Goal: Task Accomplishment & Management: Manage account settings

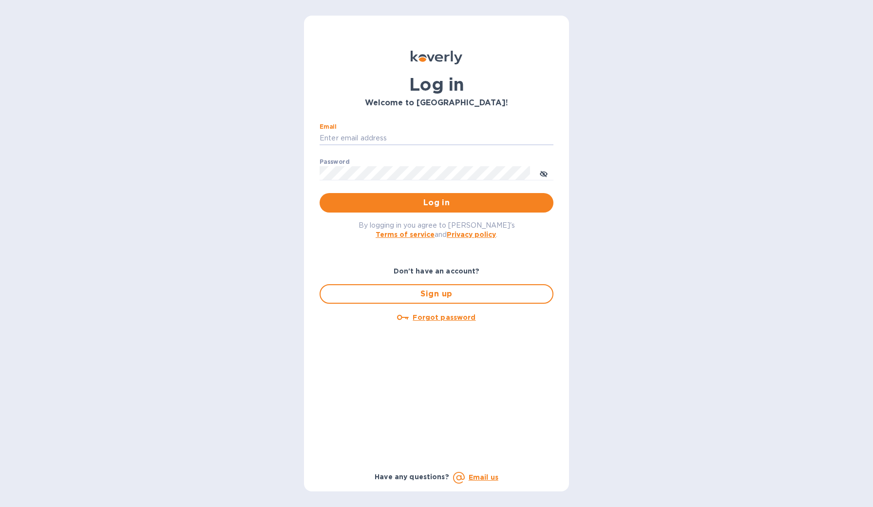
type input "angelo@cynthiahurley.com"
click at [436, 203] on button "Log in" at bounding box center [436, 202] width 234 height 19
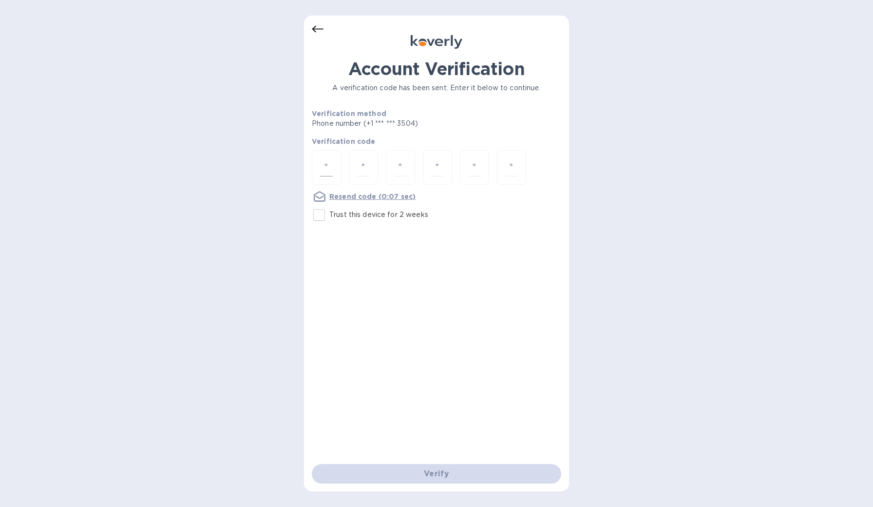
click at [328, 168] on input "number" at bounding box center [326, 167] width 13 height 18
type input "7"
type input "6"
type input "7"
type input "3"
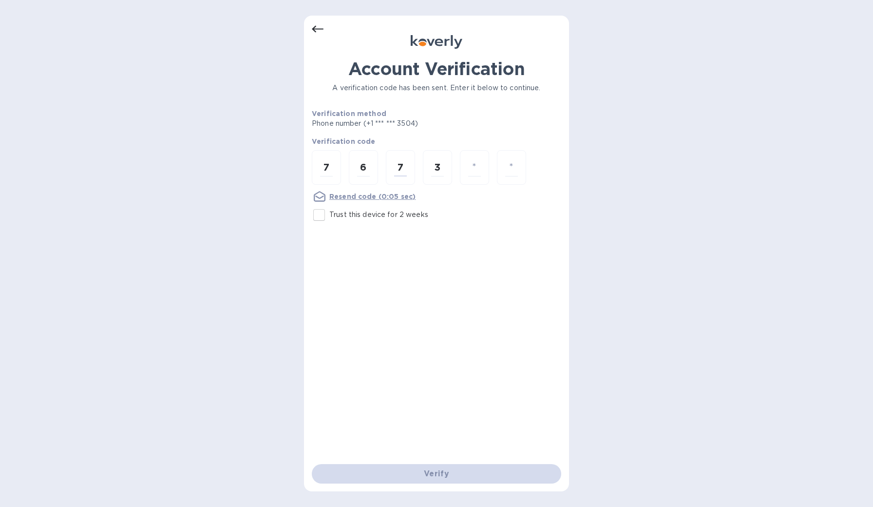
type input "2"
type input "0"
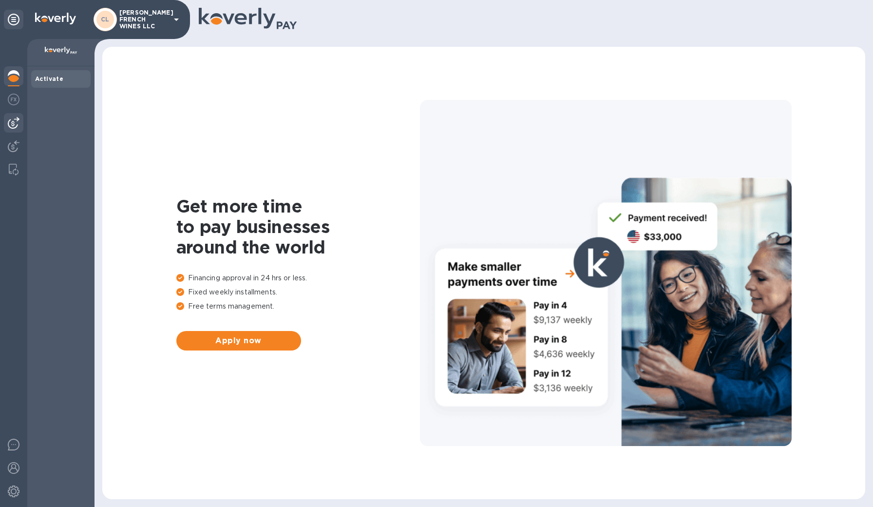
click at [11, 127] on img at bounding box center [14, 123] width 12 height 12
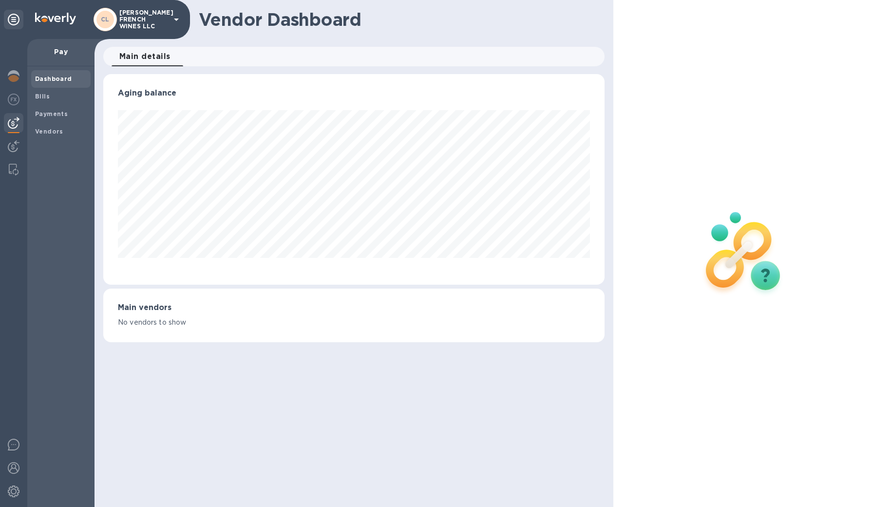
scroll to position [210, 502]
click at [41, 116] on b "Payments" at bounding box center [51, 113] width 33 height 7
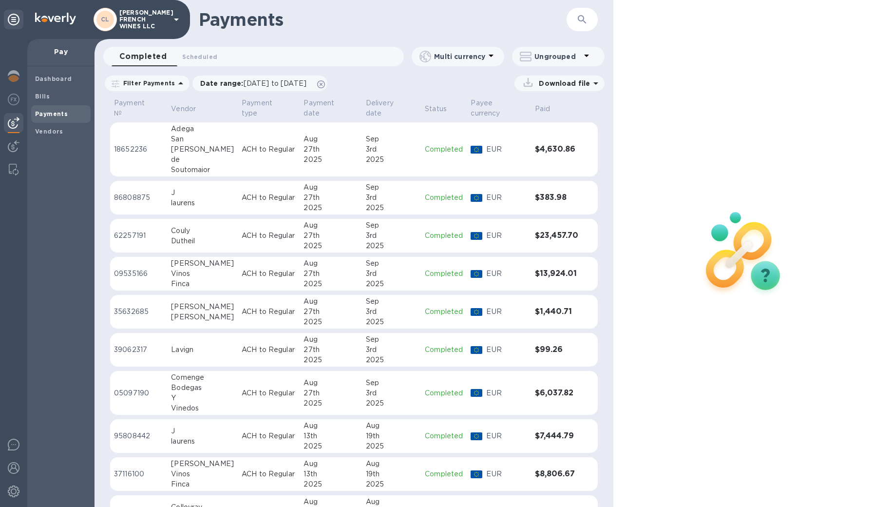
click at [58, 55] on p "Pay" at bounding box center [61, 52] width 52 height 10
click at [40, 77] on b "Dashboard" at bounding box center [53, 78] width 37 height 7
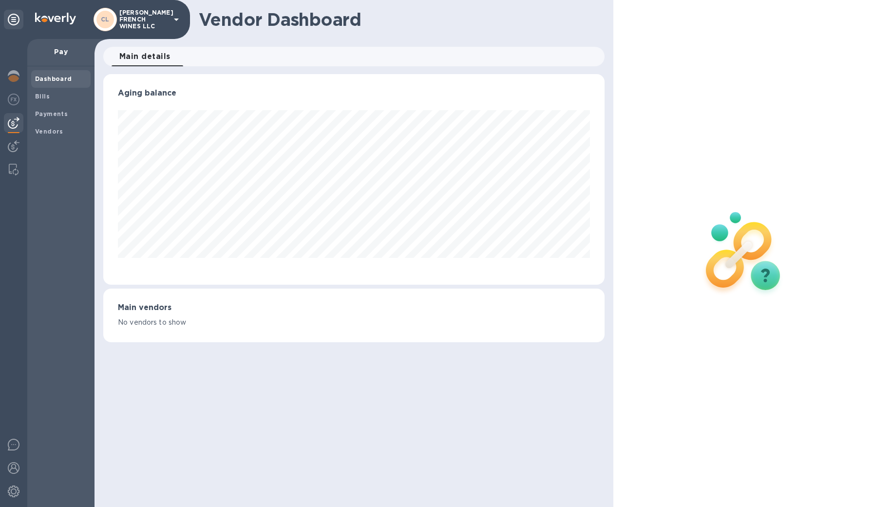
scroll to position [210, 502]
click at [57, 53] on p "Pay" at bounding box center [61, 52] width 52 height 10
click at [46, 93] on b "Bills" at bounding box center [42, 96] width 15 height 7
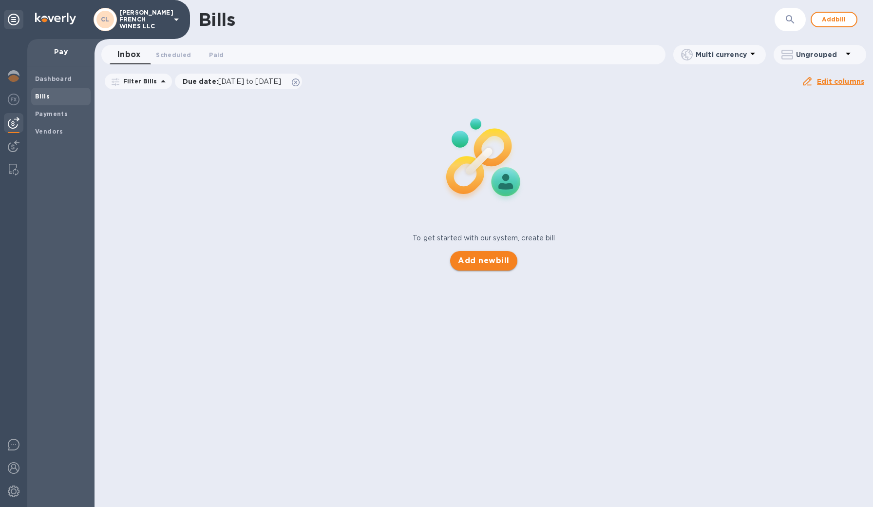
click at [485, 260] on span "Add new bill" at bounding box center [483, 261] width 51 height 12
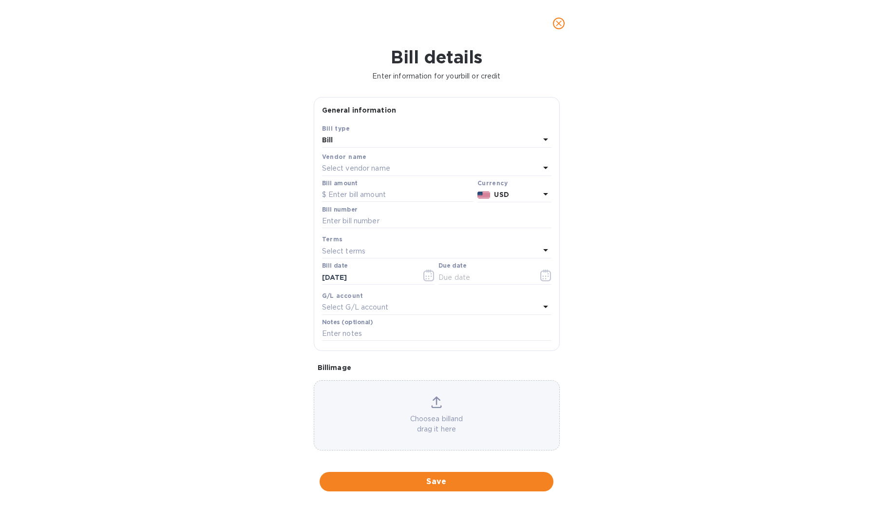
click at [371, 163] on p "Select vendor name" at bounding box center [356, 168] width 68 height 10
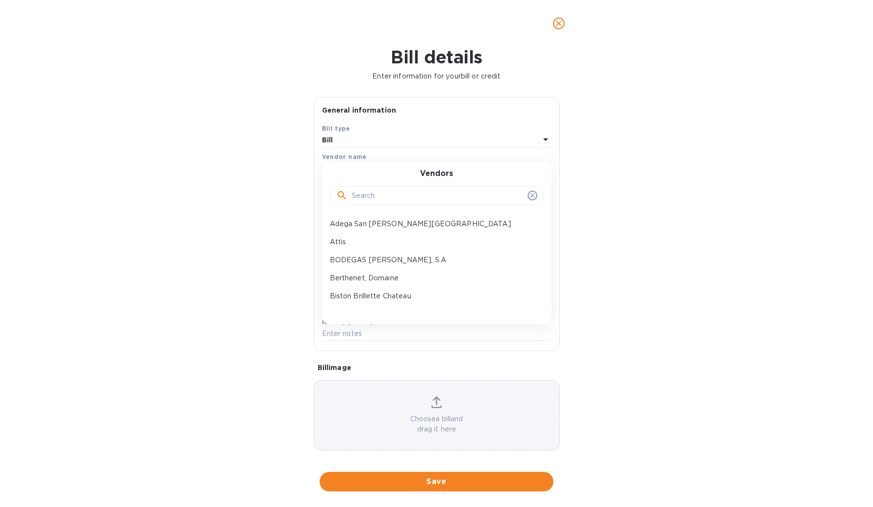
click at [375, 193] on input "text" at bounding box center [438, 195] width 172 height 15
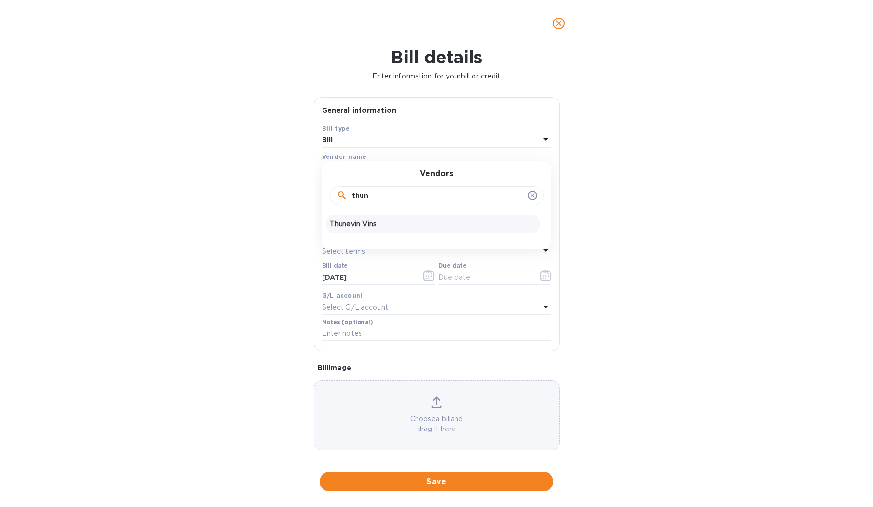
type input "thun"
click at [366, 224] on p "Thunevin Vins" at bounding box center [433, 224] width 206 height 10
click at [367, 198] on input "text" at bounding box center [397, 195] width 151 height 15
click at [495, 198] on p "USD" at bounding box center [516, 194] width 45 height 10
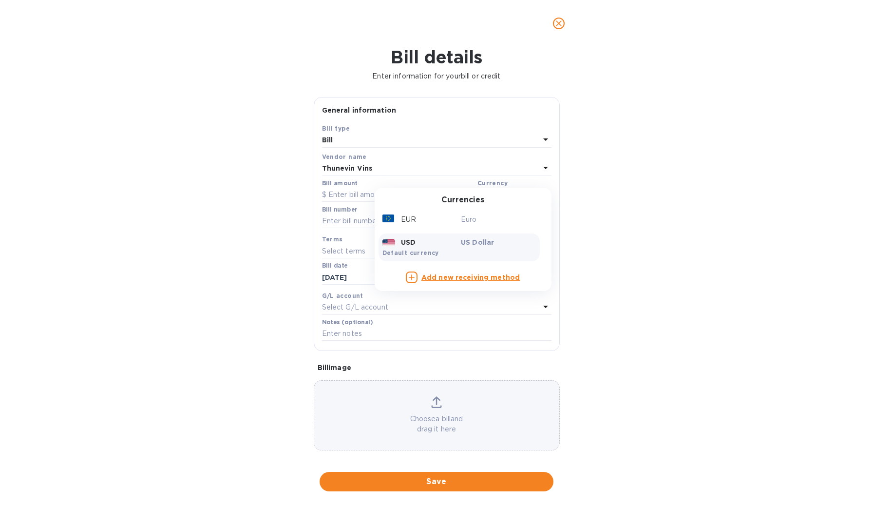
drag, startPoint x: 466, startPoint y: 213, endPoint x: 458, endPoint y: 212, distance: 7.9
click at [466, 214] on p "Euro" at bounding box center [498, 219] width 75 height 10
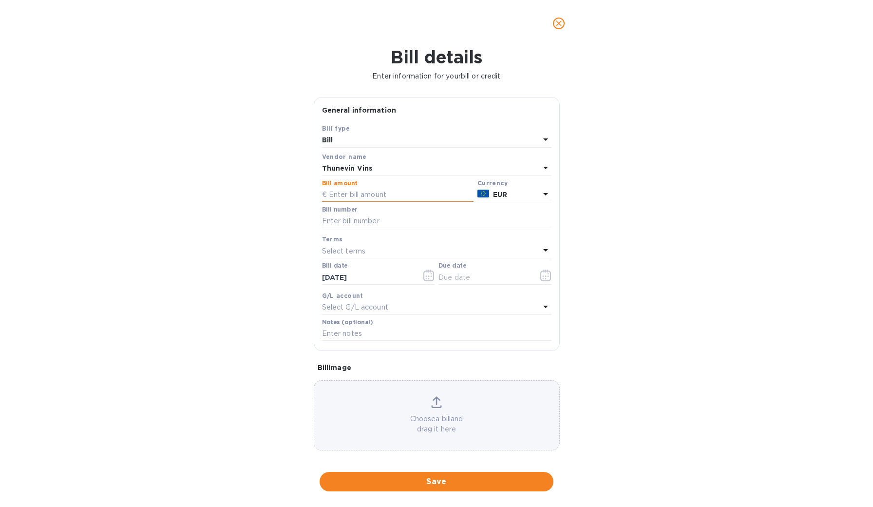
click at [375, 197] on input "text" at bounding box center [397, 195] width 151 height 15
type input "131.76"
click at [369, 222] on input "text" at bounding box center [436, 221] width 229 height 15
type input "Corrected Payment from Invoice #250710041"
click at [455, 276] on input "text" at bounding box center [484, 277] width 92 height 15
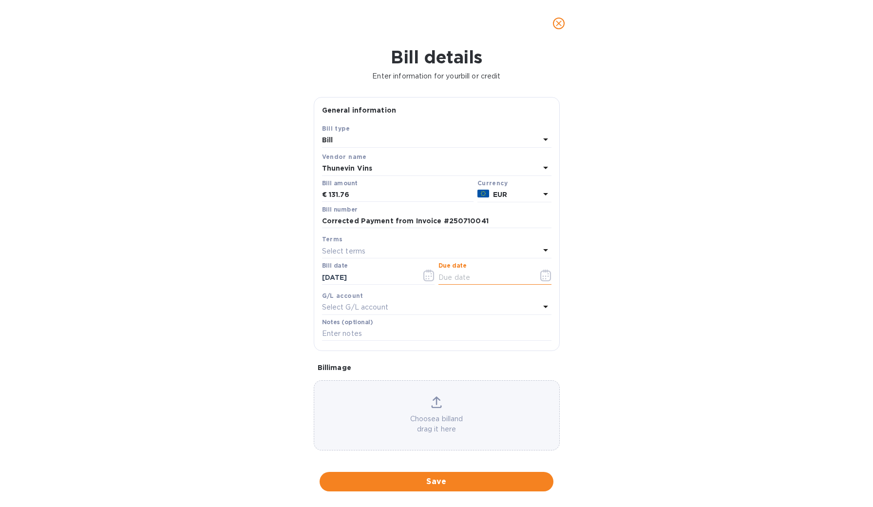
click at [542, 274] on icon "button" at bounding box center [545, 275] width 11 height 12
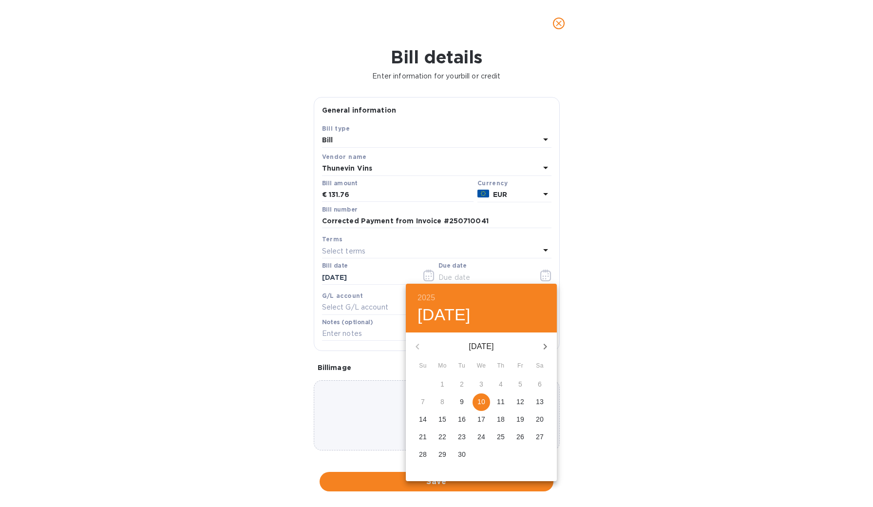
click at [502, 399] on p "11" at bounding box center [501, 401] width 8 height 10
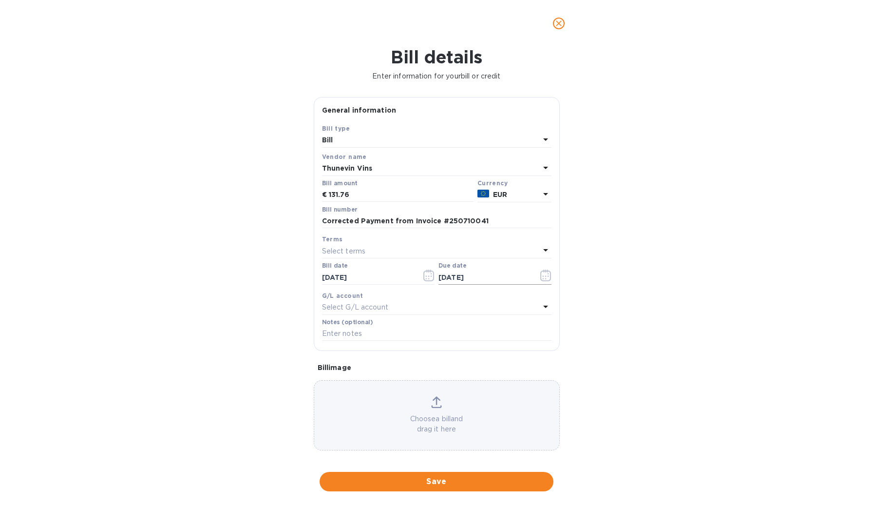
click at [540, 274] on icon "button" at bounding box center [545, 275] width 11 height 12
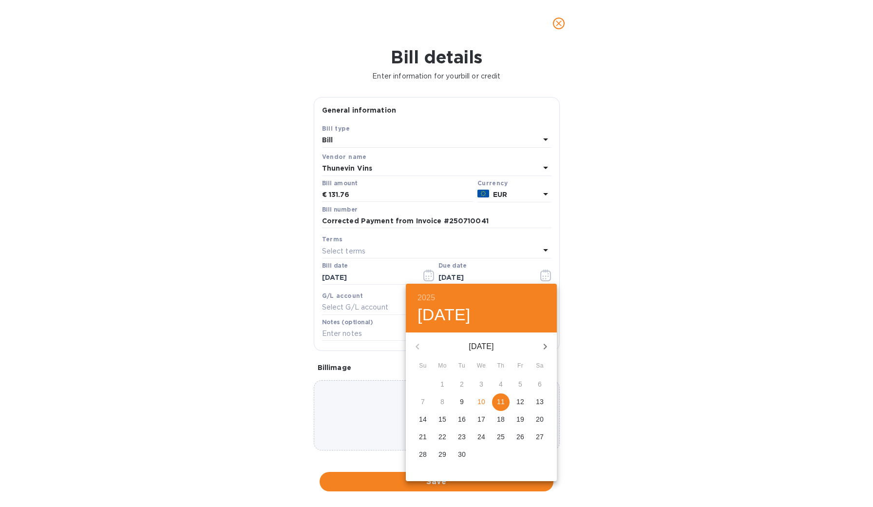
click at [485, 402] on span "10" at bounding box center [481, 401] width 18 height 10
type input "[DATE]"
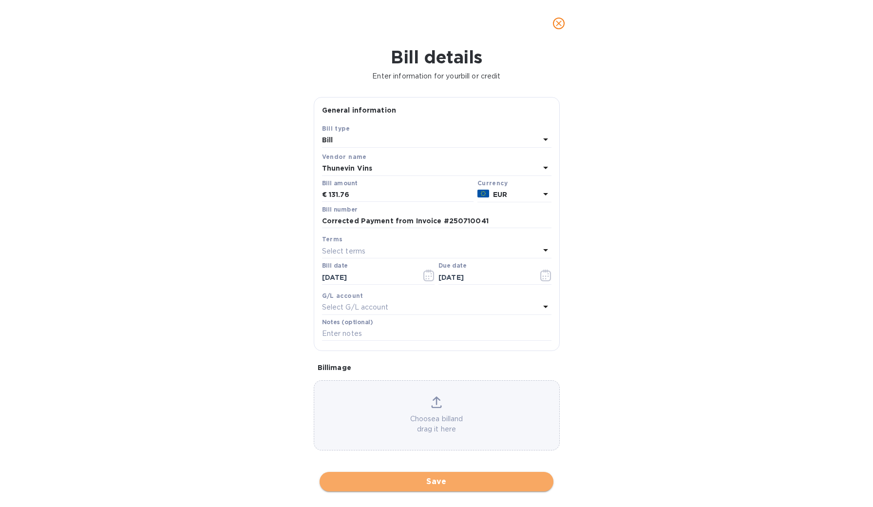
click at [398, 475] on span "Save" at bounding box center [436, 481] width 218 height 12
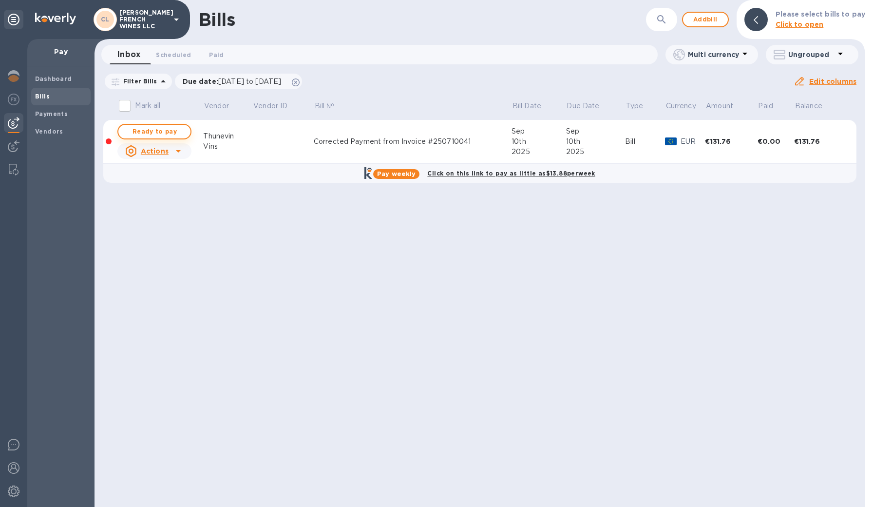
click at [157, 130] on span "Ready to pay" at bounding box center [154, 132] width 56 height 12
checkbox input "true"
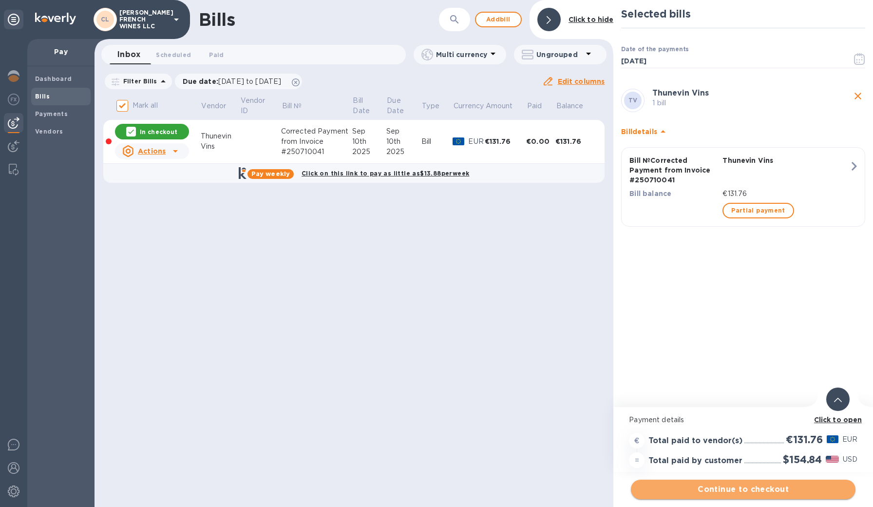
click at [713, 492] on span "Continue to checkout" at bounding box center [742, 489] width 209 height 12
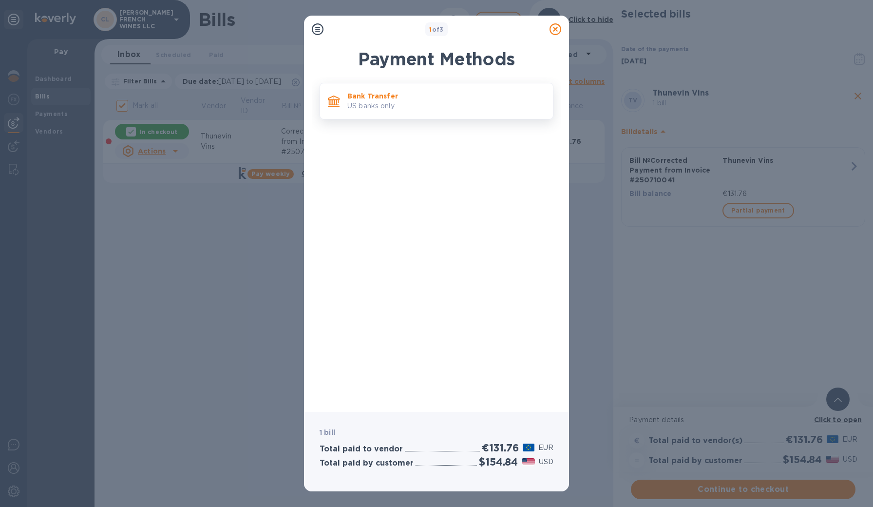
click at [379, 95] on p "Bank Transfer" at bounding box center [446, 96] width 198 height 10
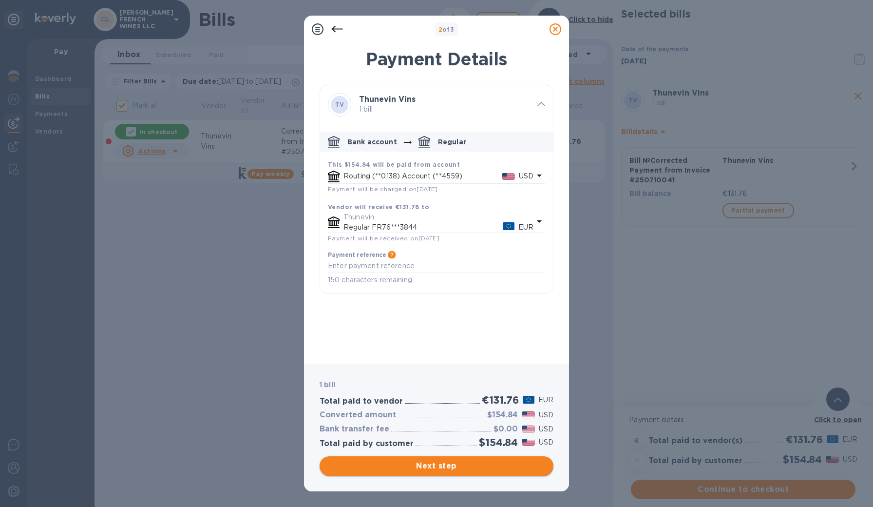
click at [415, 467] on span "Next step" at bounding box center [436, 466] width 218 height 12
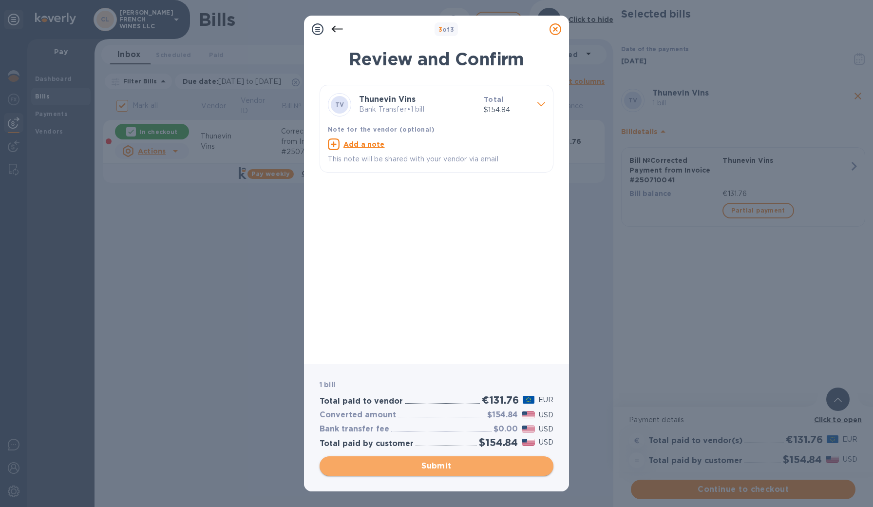
click at [415, 467] on span "Submit" at bounding box center [436, 466] width 218 height 12
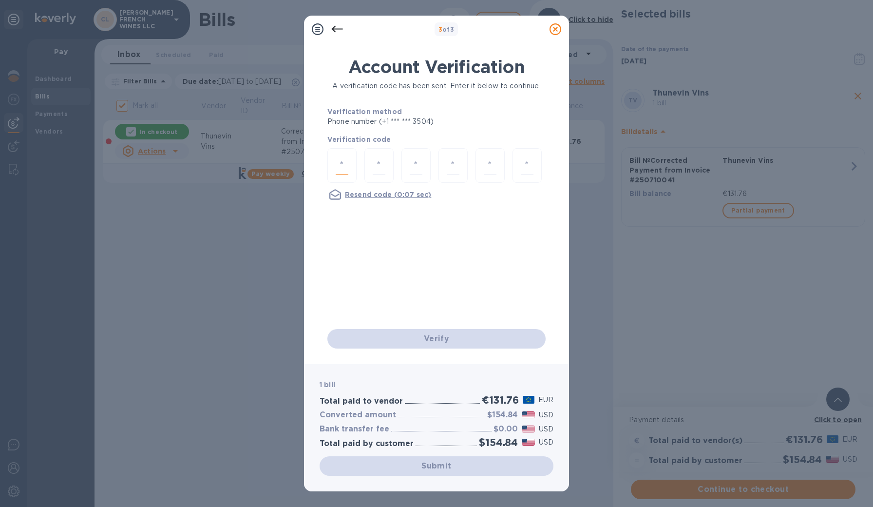
click at [343, 166] on input "number" at bounding box center [342, 165] width 13 height 18
type input "4"
type input "5"
type input "6"
type input "1"
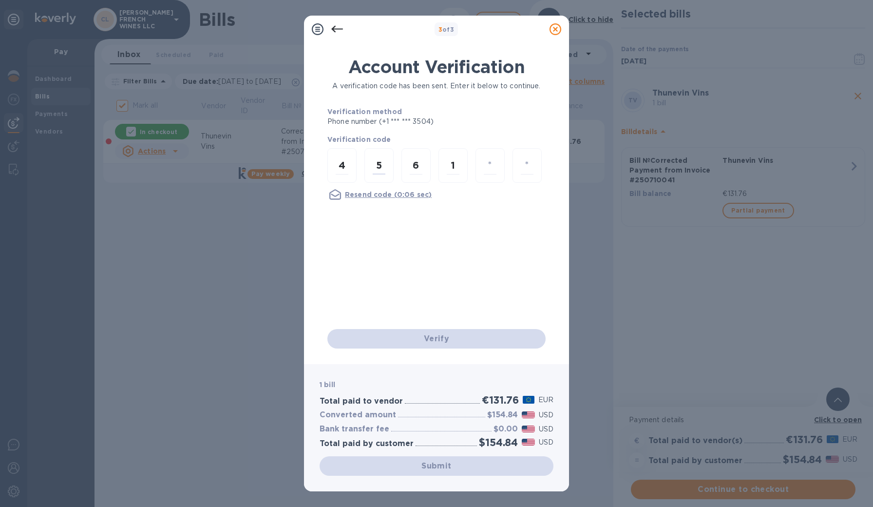
type input "5"
type input "2"
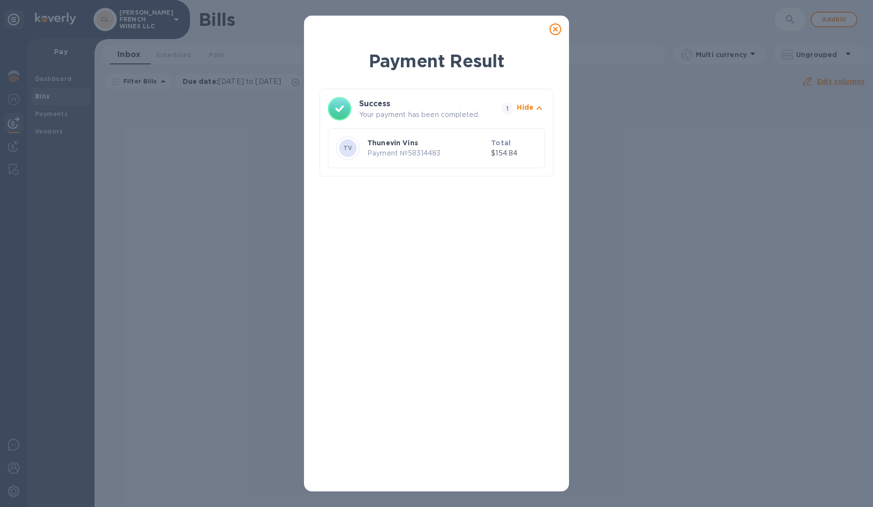
click at [392, 148] on p "Payment № 58314483" at bounding box center [427, 153] width 120 height 10
click at [527, 107] on p "Hide" at bounding box center [525, 107] width 17 height 10
click at [527, 107] on p "Show" at bounding box center [523, 107] width 20 height 10
click at [411, 147] on p "Thunevin Vins" at bounding box center [427, 143] width 120 height 10
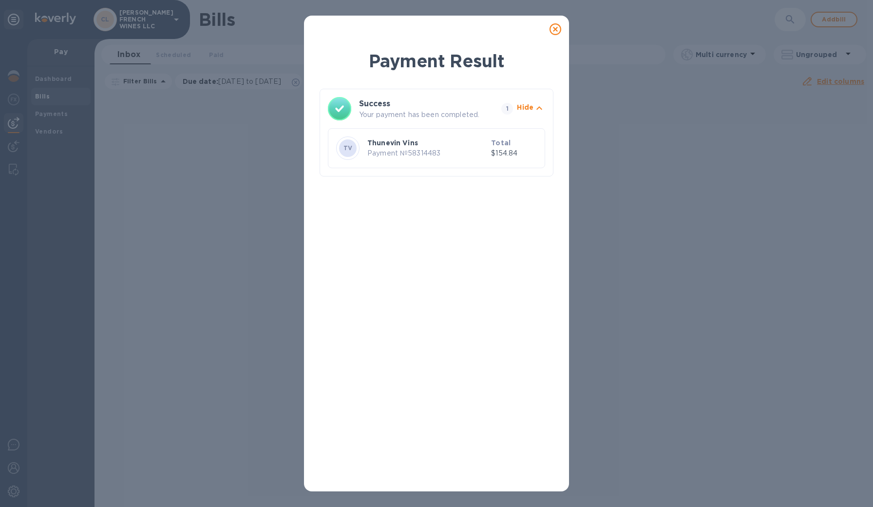
click at [411, 147] on p "Thunevin Vins" at bounding box center [427, 143] width 120 height 10
click at [553, 26] on icon at bounding box center [555, 29] width 12 height 12
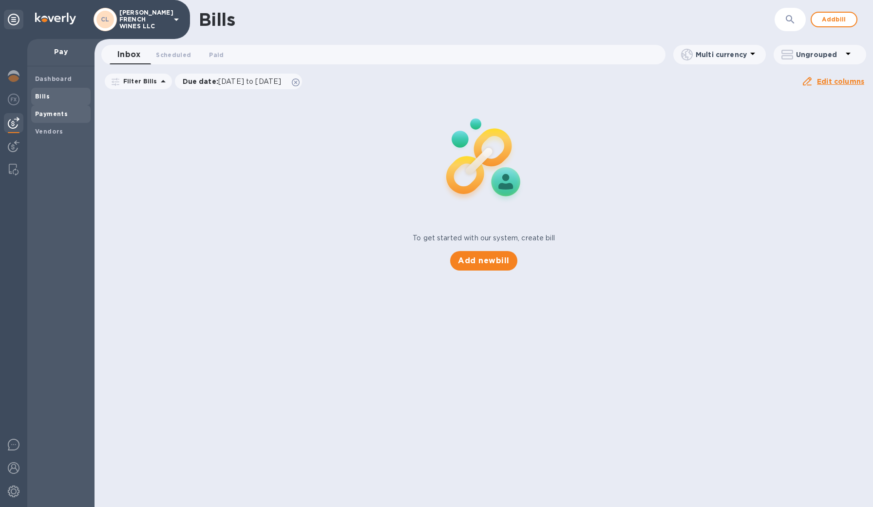
click at [56, 114] on b "Payments" at bounding box center [51, 113] width 33 height 7
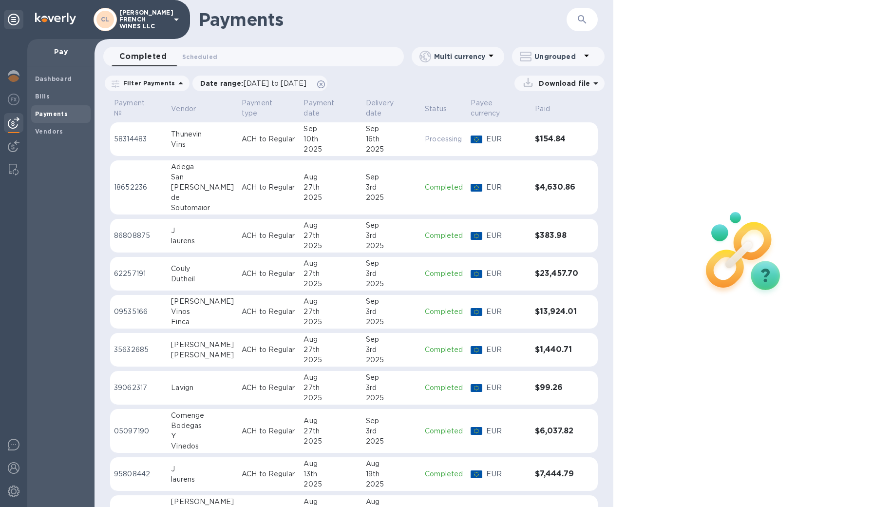
click at [244, 142] on p "ACH to Regular" at bounding box center [269, 139] width 54 height 10
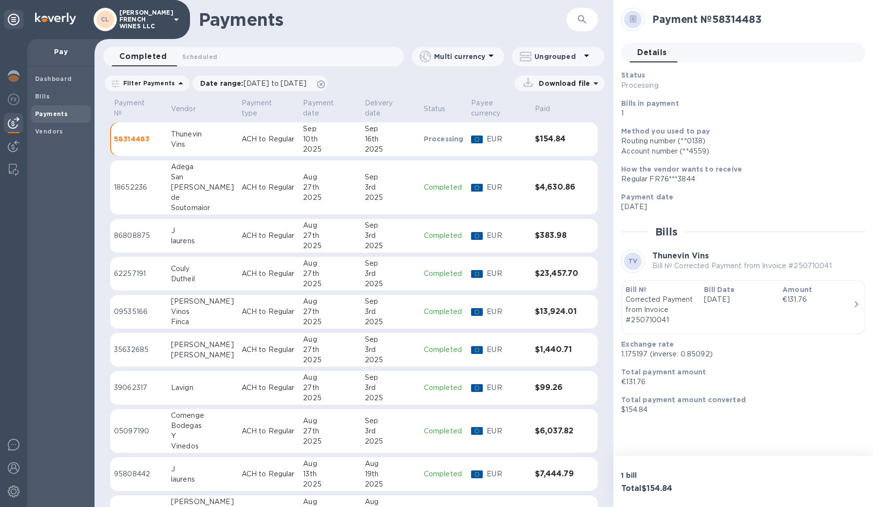
click at [46, 113] on b "Payments" at bounding box center [51, 113] width 33 height 7
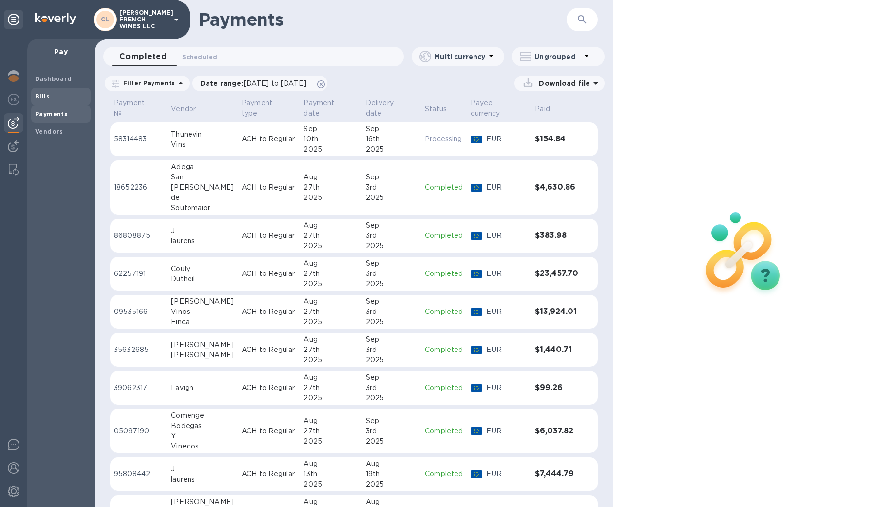
click at [45, 99] on span "Bills" at bounding box center [42, 97] width 15 height 10
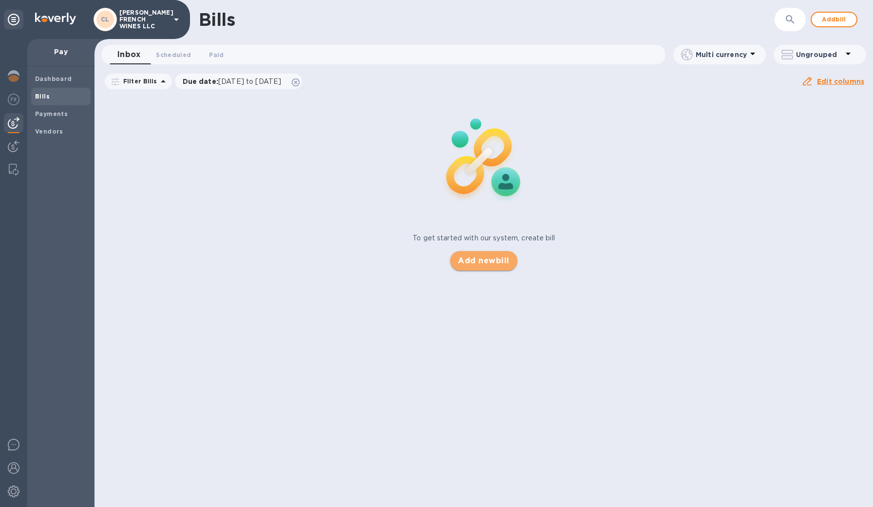
click at [464, 259] on span "Add new bill" at bounding box center [483, 261] width 51 height 12
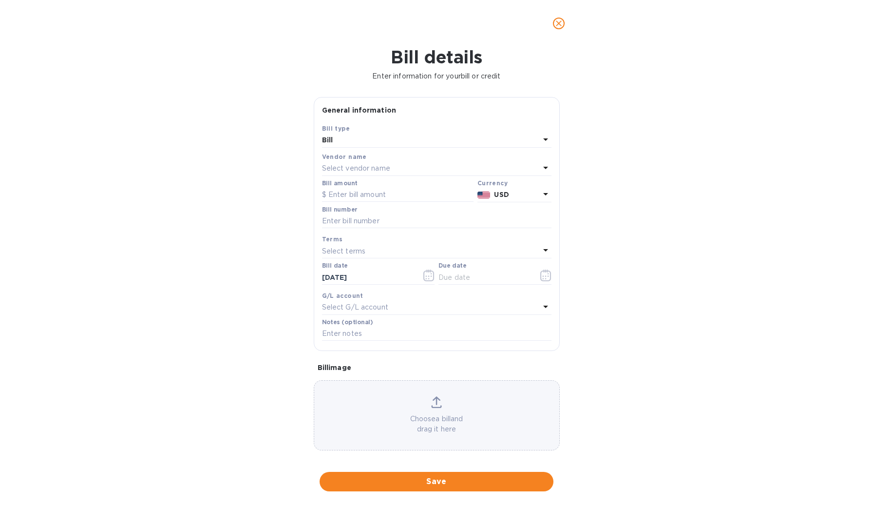
click at [350, 167] on p "Select vendor name" at bounding box center [356, 168] width 68 height 10
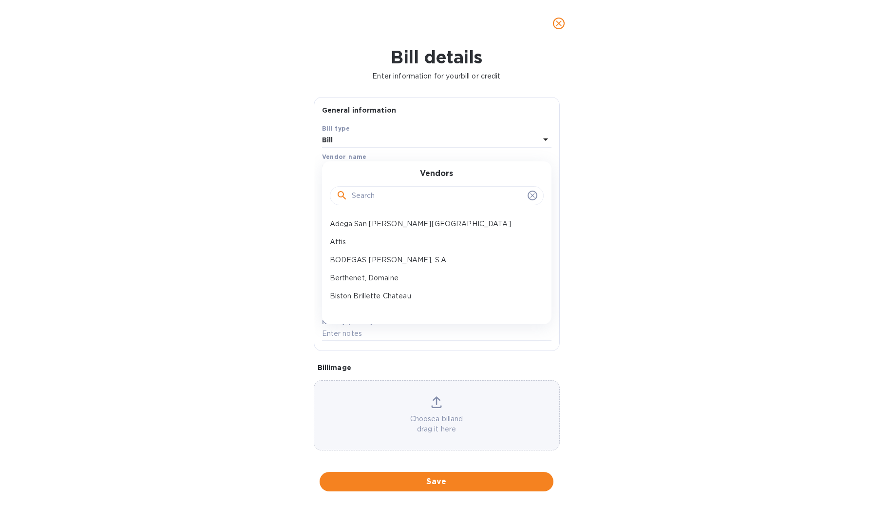
click at [364, 194] on input "text" at bounding box center [438, 195] width 172 height 15
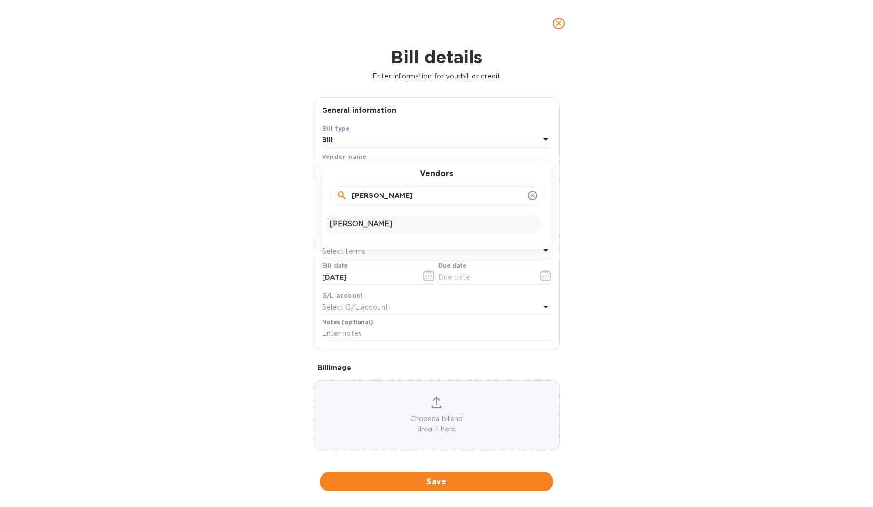
type input "[PERSON_NAME]"
click at [358, 222] on p "[PERSON_NAME]" at bounding box center [433, 224] width 206 height 10
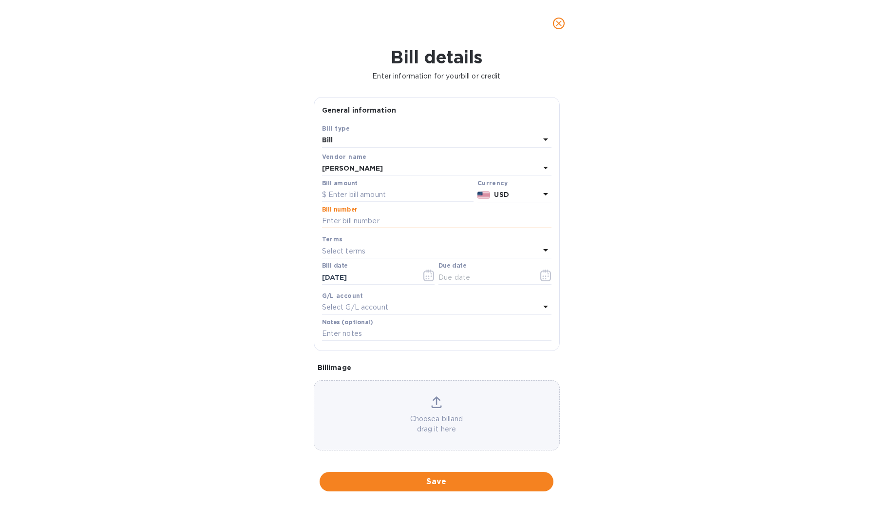
click at [360, 221] on input "text" at bounding box center [436, 221] width 229 height 15
click at [358, 198] on input "text" at bounding box center [397, 195] width 151 height 15
click at [501, 193] on b "USD" at bounding box center [501, 194] width 15 height 8
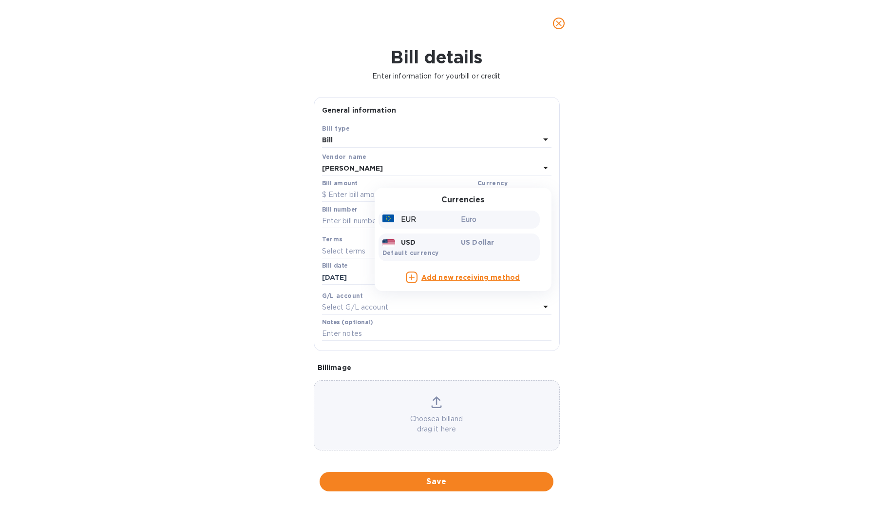
click at [468, 214] on p "Euro" at bounding box center [498, 219] width 75 height 10
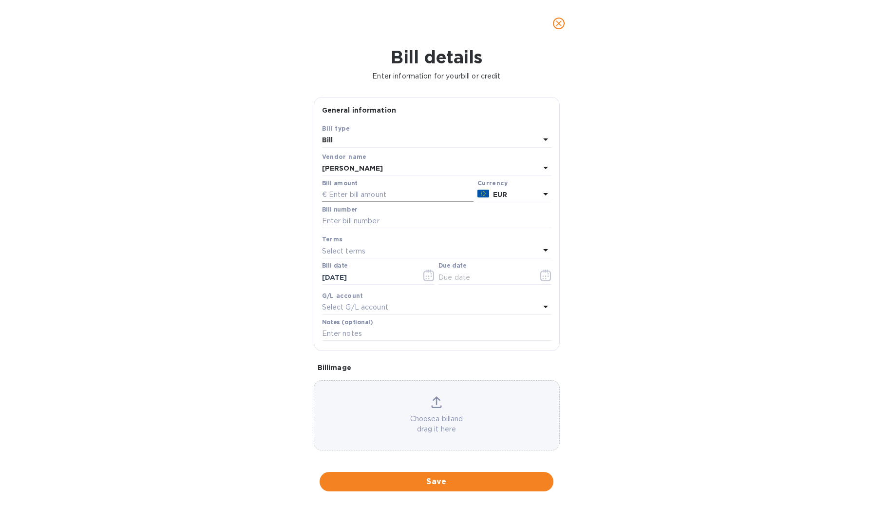
click at [363, 191] on input "text" at bounding box center [397, 195] width 151 height 15
type input "46,272.07"
click at [334, 221] on input "text" at bounding box center [436, 221] width 229 height 15
type input "I"
type input "Commande No. 1 453"
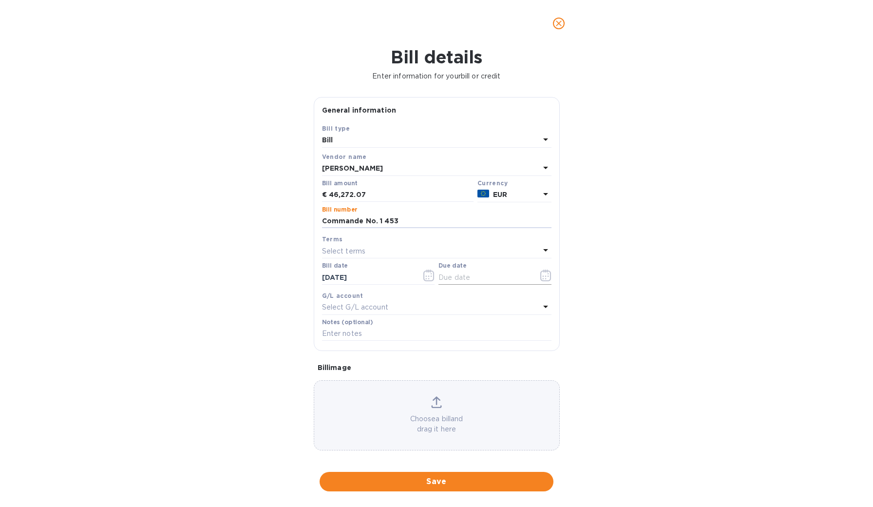
click at [457, 281] on input "text" at bounding box center [484, 277] width 92 height 15
click at [543, 274] on icon "button" at bounding box center [545, 275] width 11 height 12
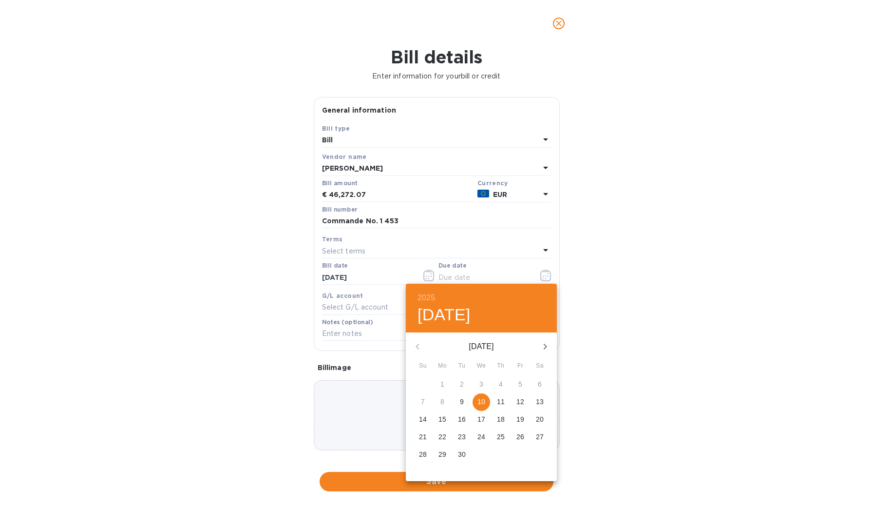
click at [481, 398] on p "10" at bounding box center [481, 401] width 8 height 10
type input "[DATE]"
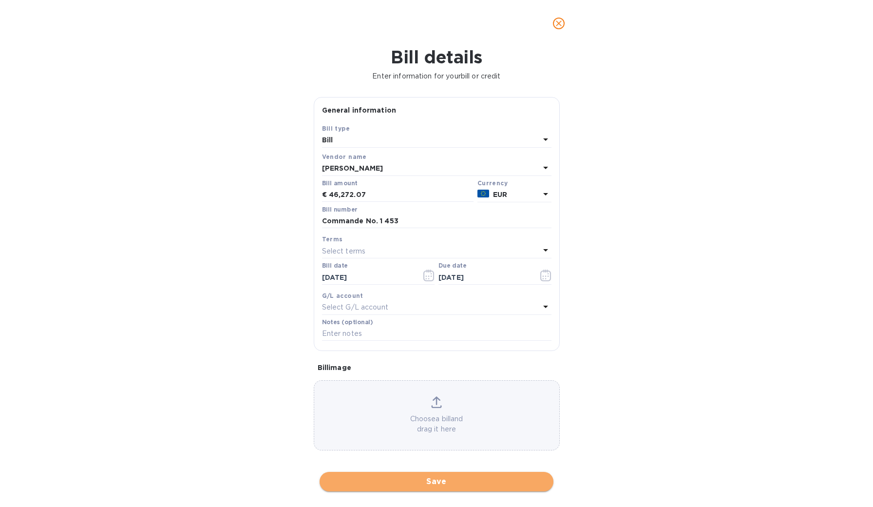
click at [439, 475] on span "Save" at bounding box center [436, 481] width 218 height 12
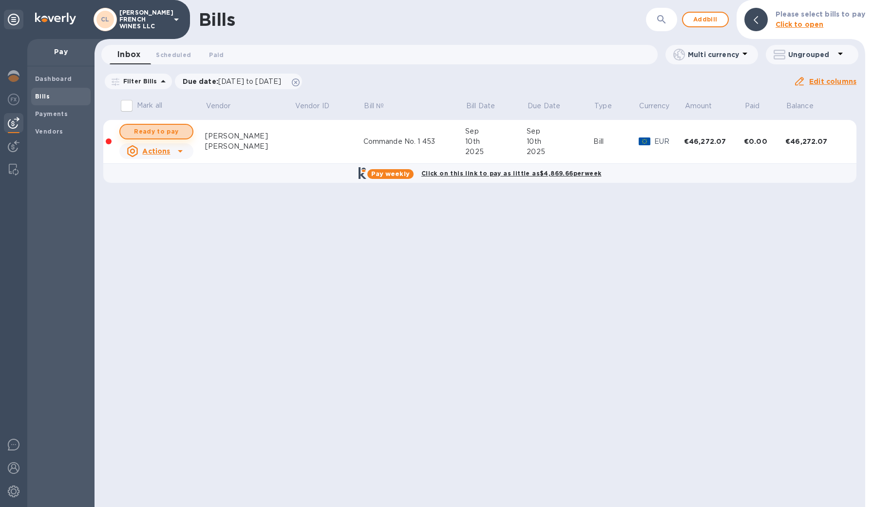
click at [146, 128] on span "Ready to pay" at bounding box center [156, 132] width 56 height 12
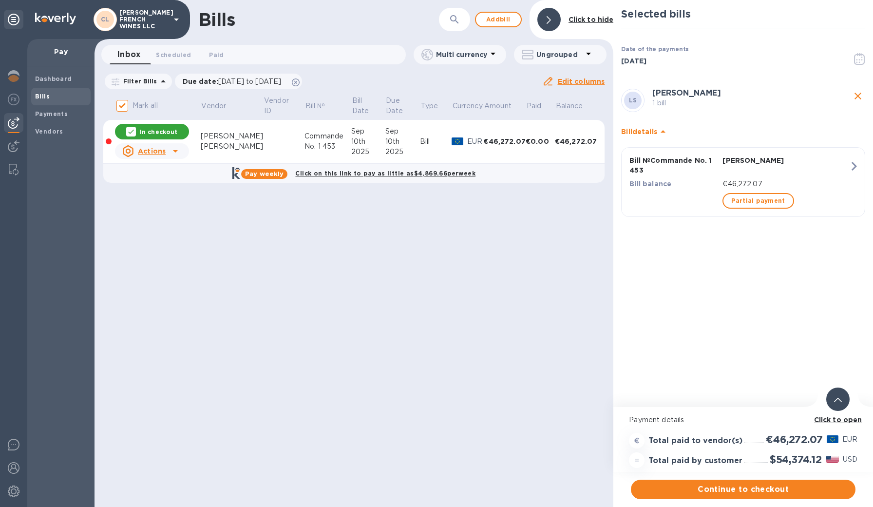
click at [134, 130] on icon at bounding box center [131, 132] width 8 height 8
checkbox input "false"
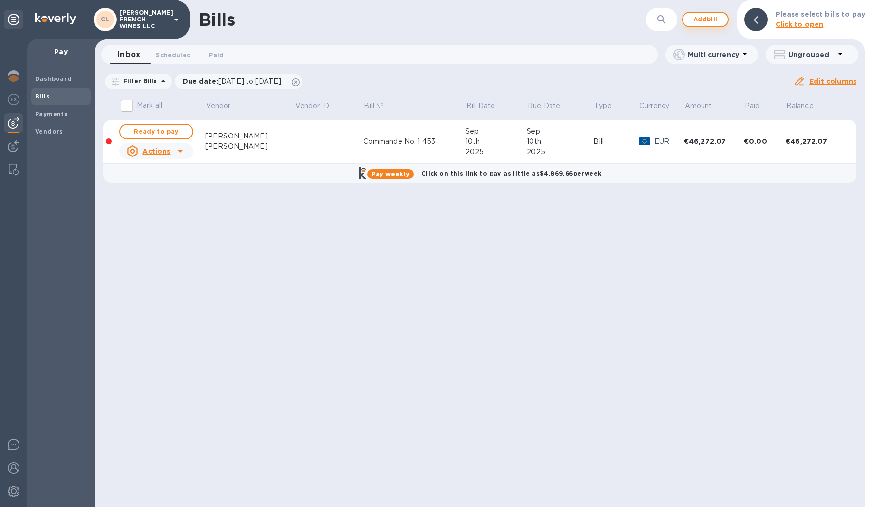
click at [712, 24] on span "Add bill" at bounding box center [705, 20] width 29 height 12
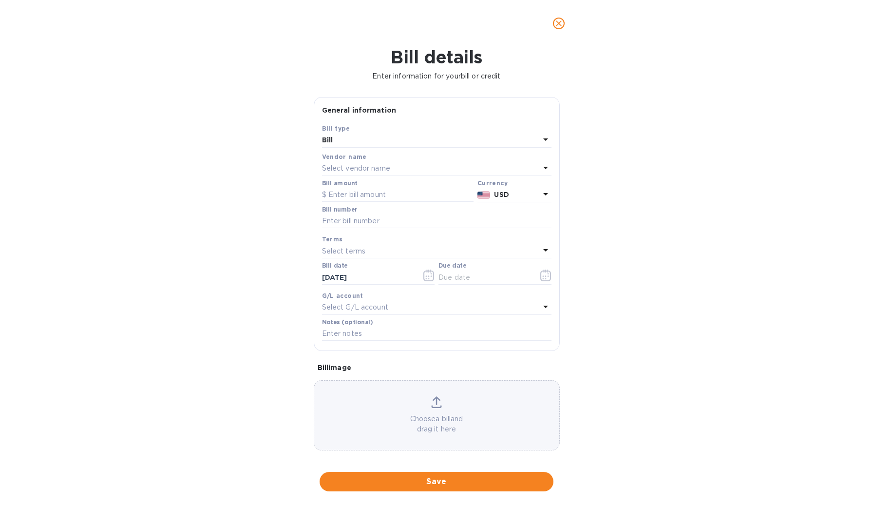
click at [374, 164] on p "Select vendor name" at bounding box center [356, 168] width 68 height 10
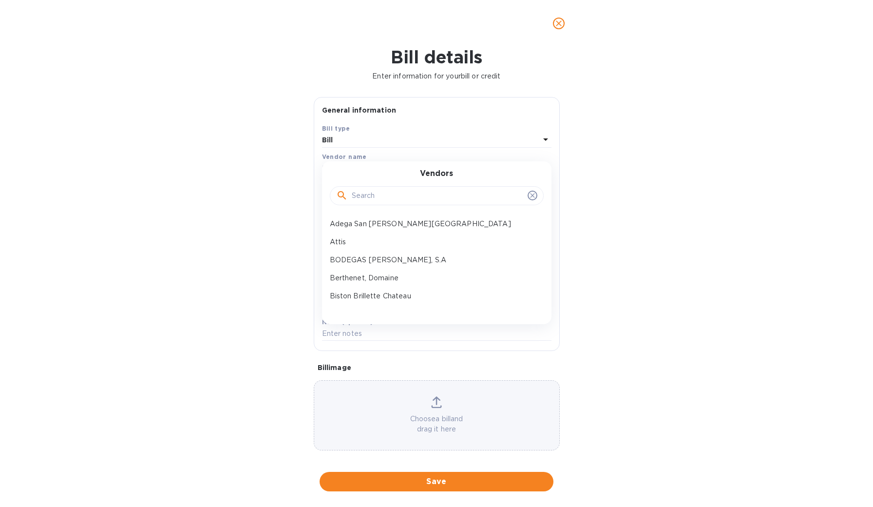
click at [381, 197] on input "text" at bounding box center [438, 195] width 172 height 15
type input "sera"
drag, startPoint x: 380, startPoint y: 197, endPoint x: 383, endPoint y: 225, distance: 27.9
click at [383, 225] on p "[PERSON_NAME]" at bounding box center [433, 224] width 206 height 10
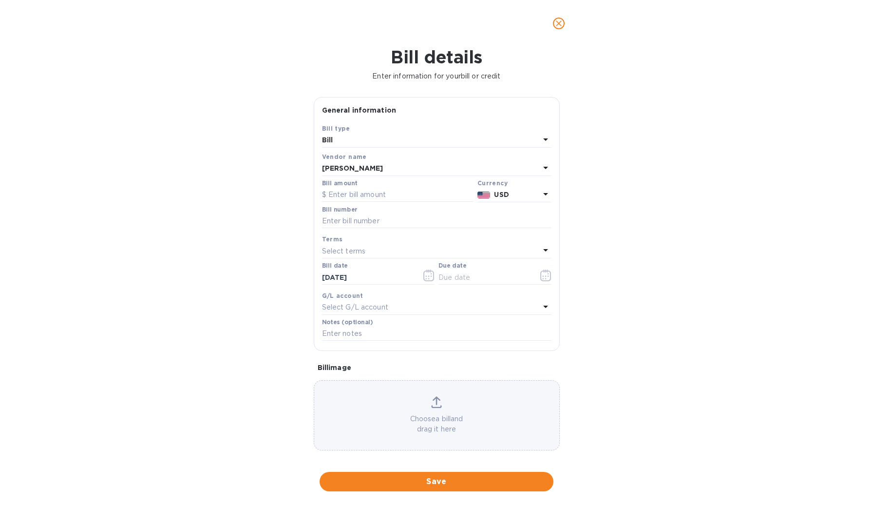
click at [524, 196] on p "USD" at bounding box center [516, 194] width 45 height 10
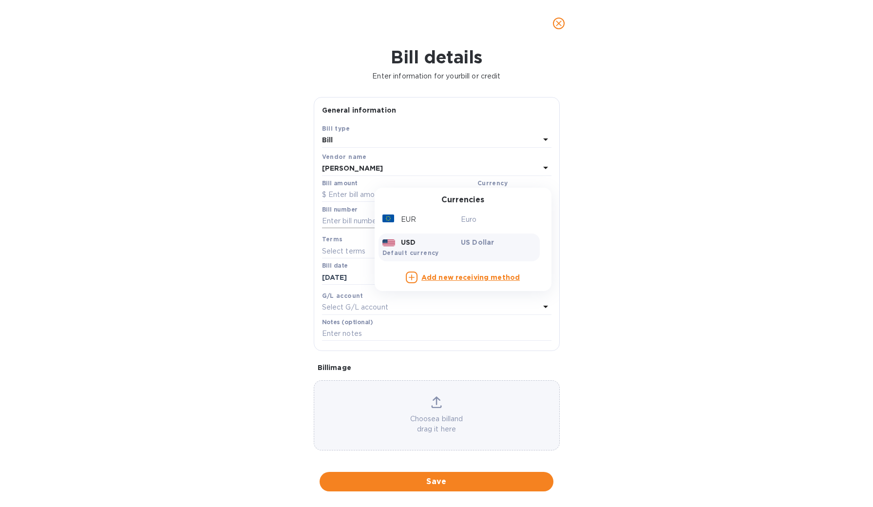
click at [474, 220] on p "Euro" at bounding box center [498, 219] width 75 height 10
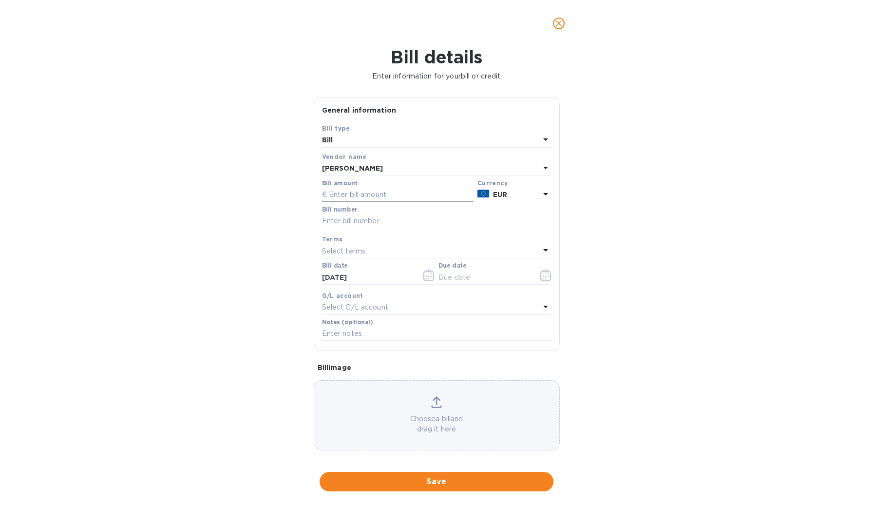
click at [356, 189] on input "text" at bounding box center [397, 195] width 151 height 15
type input "487.62"
click at [365, 219] on input "text" at bounding box center [436, 221] width 229 height 15
type input "Adjustment to Commande No. 1 419"
click at [456, 278] on input "text" at bounding box center [484, 277] width 92 height 15
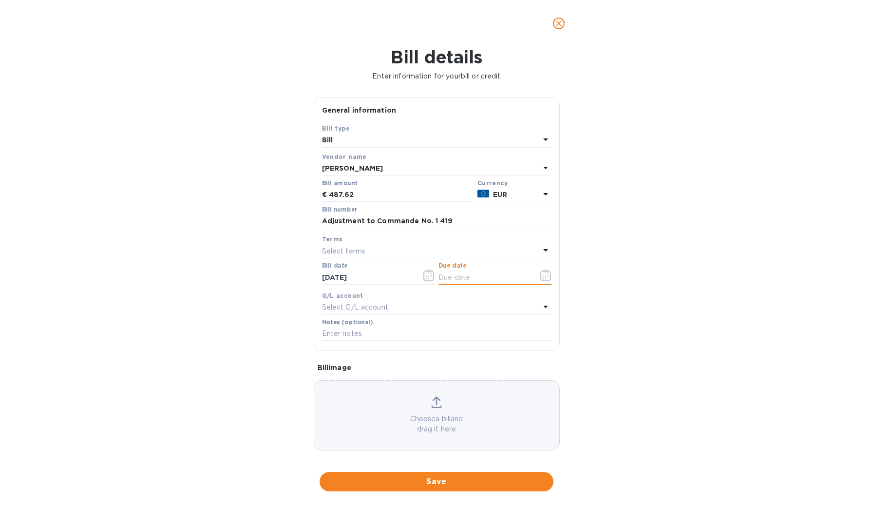
click at [544, 278] on icon "button" at bounding box center [544, 278] width 1 height 1
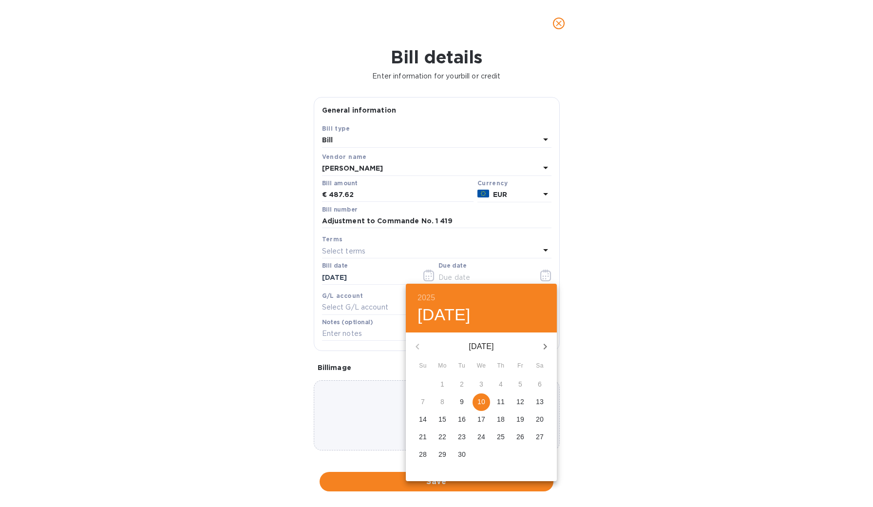
click at [482, 401] on p "10" at bounding box center [481, 401] width 8 height 10
type input "[DATE]"
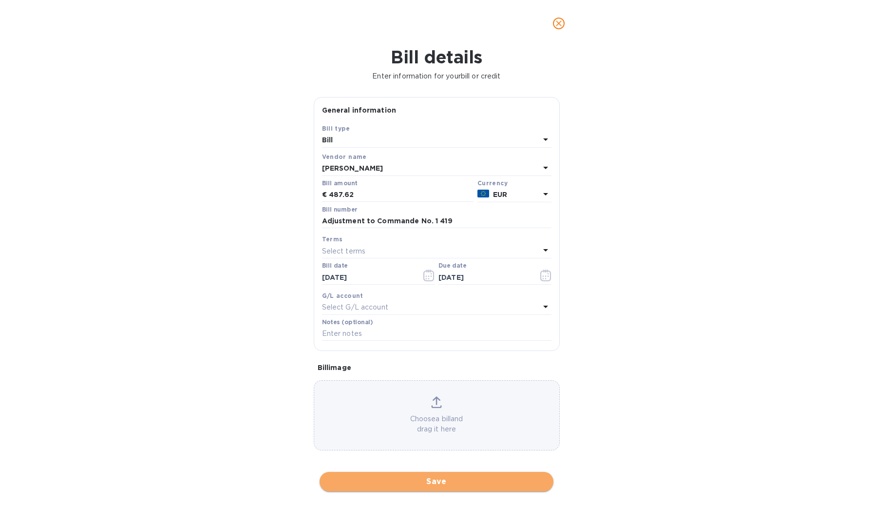
click at [428, 475] on span "Save" at bounding box center [436, 481] width 218 height 12
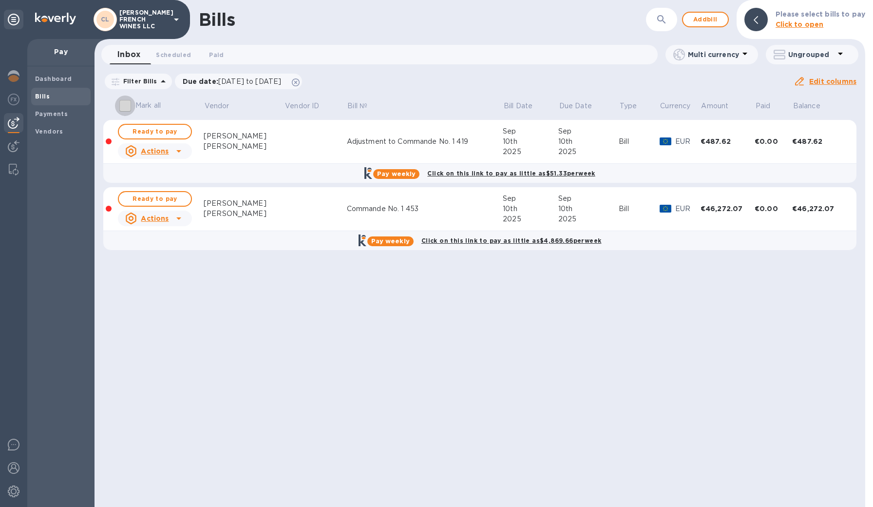
click at [131, 108] on input "Mark all" at bounding box center [125, 105] width 20 height 20
checkbox input "true"
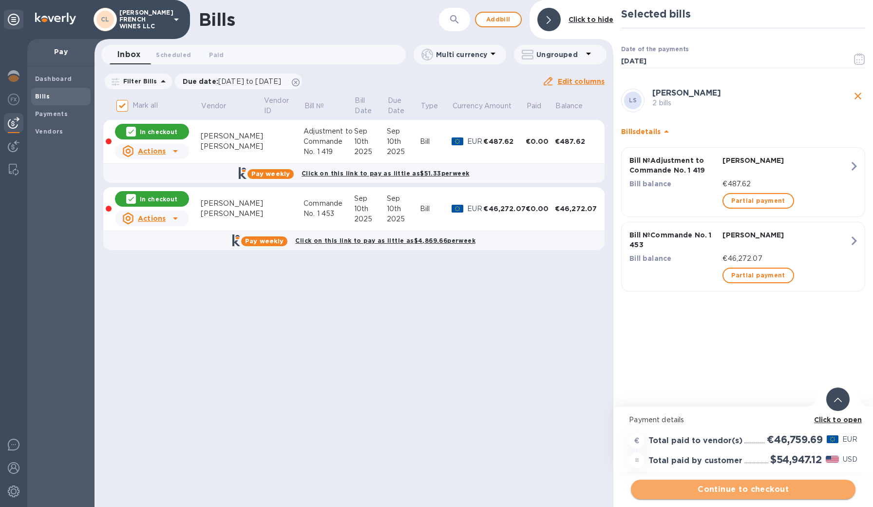
click at [731, 491] on span "Continue to checkout" at bounding box center [742, 489] width 209 height 12
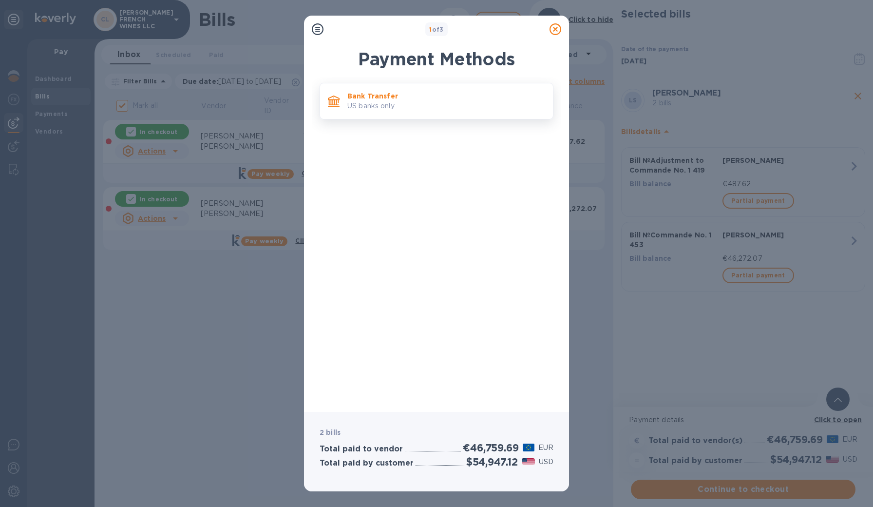
click at [375, 97] on p "Bank Transfer" at bounding box center [446, 96] width 198 height 10
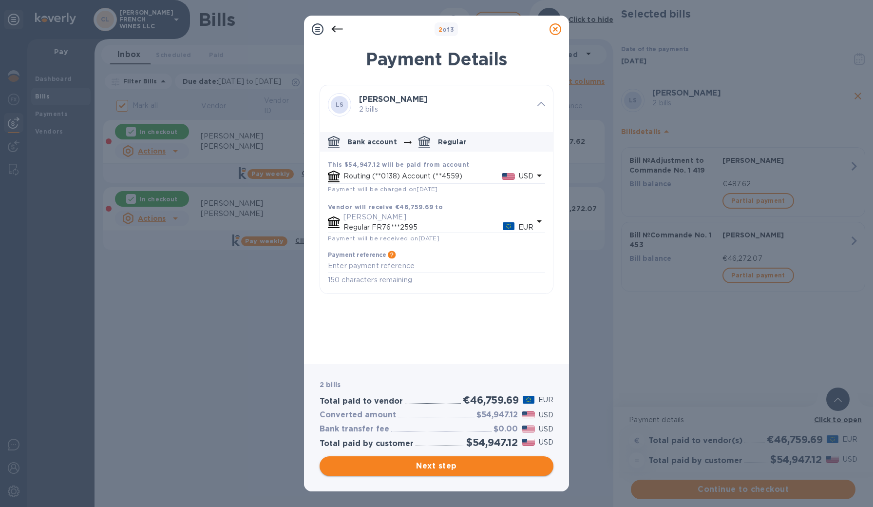
click at [442, 465] on span "Next step" at bounding box center [436, 466] width 218 height 12
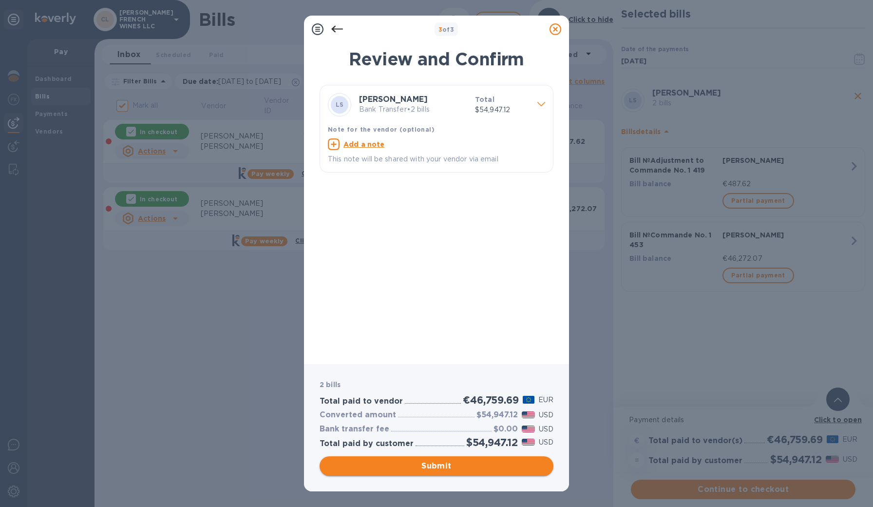
click at [442, 465] on span "Submit" at bounding box center [436, 466] width 218 height 12
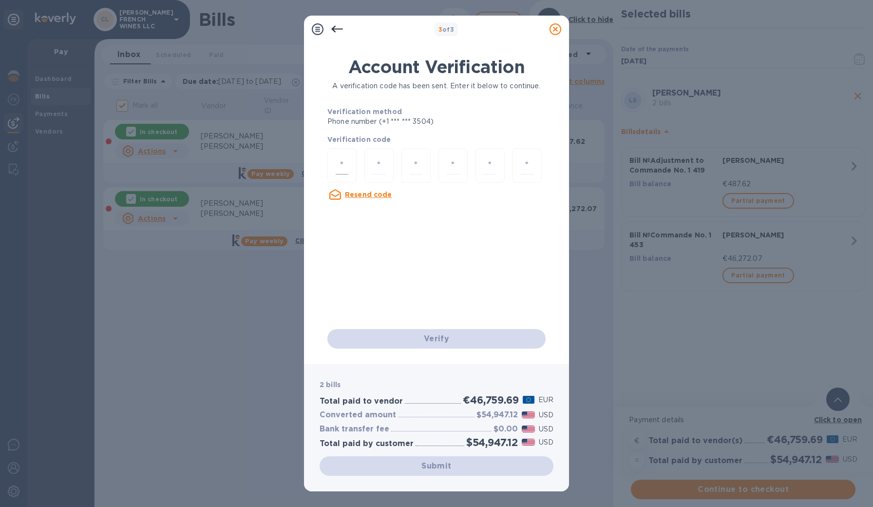
click at [348, 170] on div at bounding box center [341, 165] width 29 height 35
type input "8"
type input "4"
type input "6"
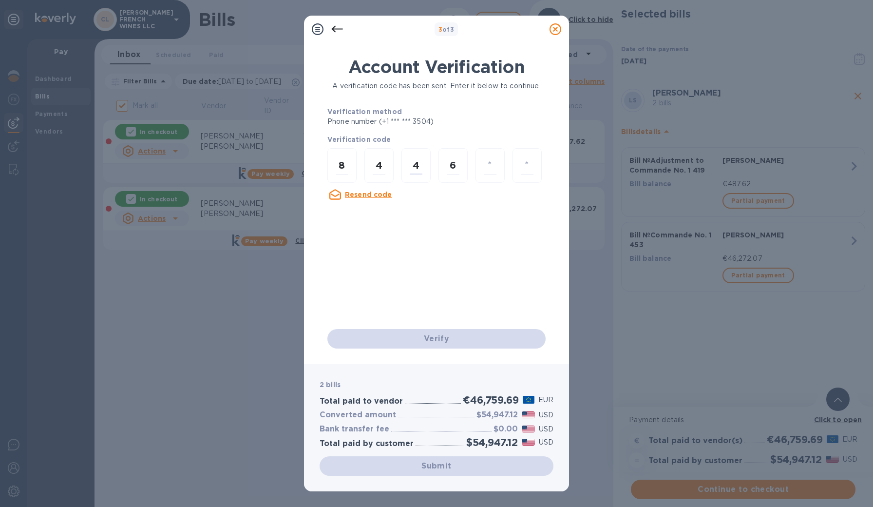
type input "7"
type input "5"
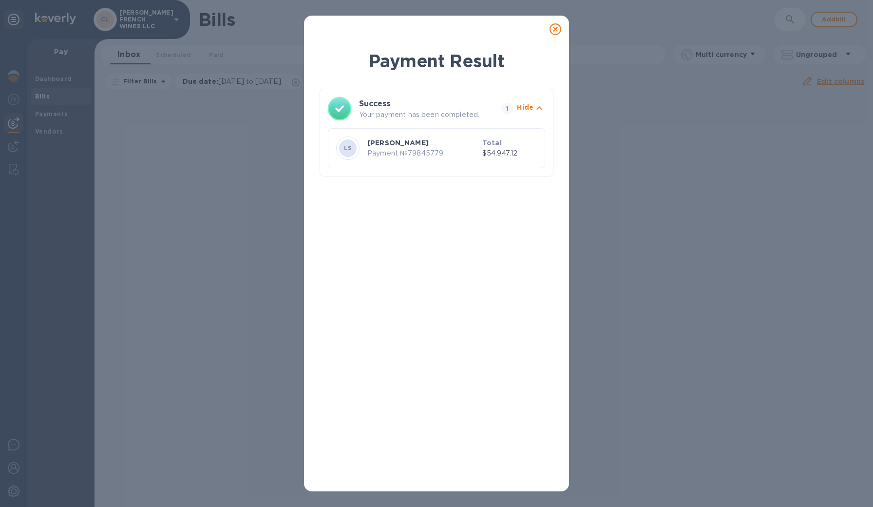
click at [421, 153] on p "Payment № 79845779" at bounding box center [422, 153] width 111 height 10
drag, startPoint x: 415, startPoint y: 146, endPoint x: 423, endPoint y: 141, distance: 9.4
click at [415, 146] on p "[PERSON_NAME]" at bounding box center [422, 143] width 111 height 10
click at [552, 33] on icon at bounding box center [555, 29] width 12 height 12
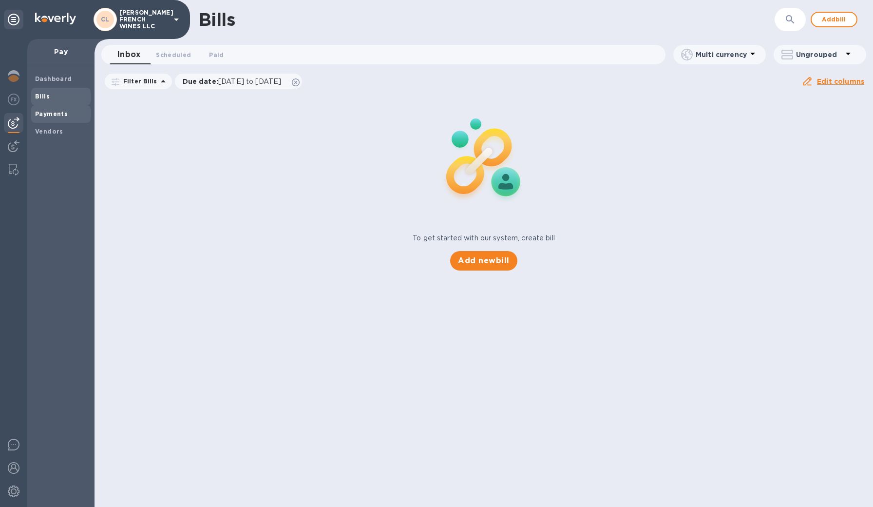
click at [53, 110] on b "Payments" at bounding box center [51, 113] width 33 height 7
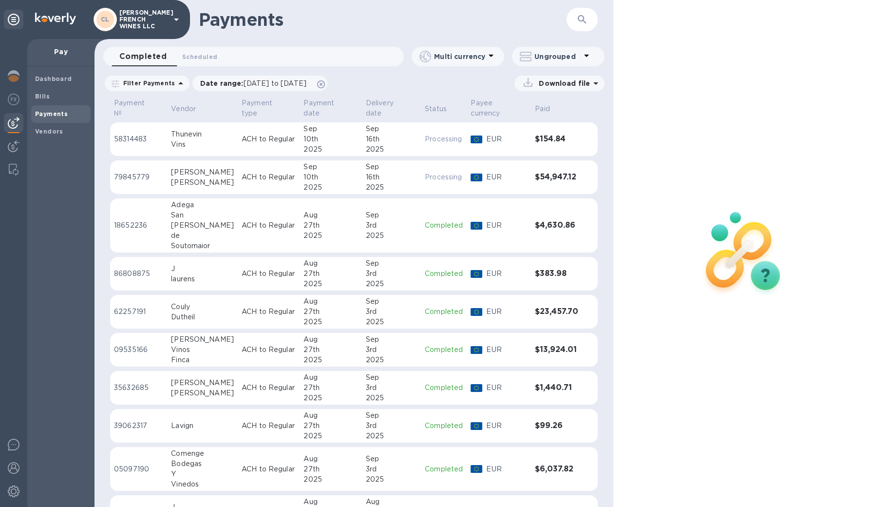
click at [192, 178] on div "[PERSON_NAME]" at bounding box center [202, 182] width 63 height 10
